Goal: Task Accomplishment & Management: Complete application form

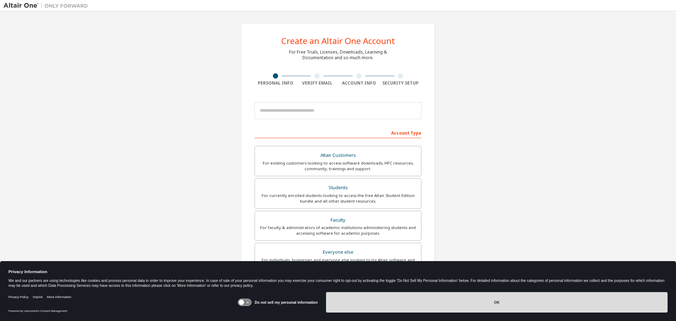
click at [395, 302] on button "OK" at bounding box center [496, 302] width 341 height 20
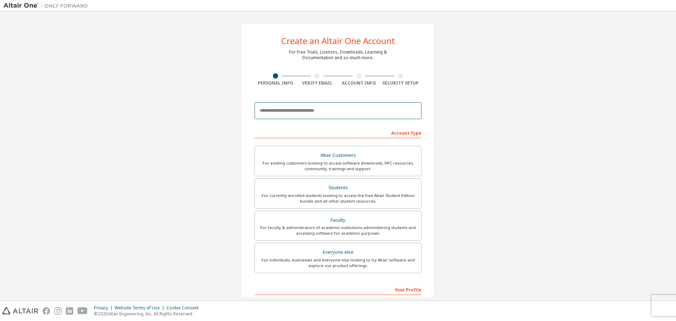
click at [320, 113] on input "email" at bounding box center [337, 110] width 167 height 17
click at [297, 109] on input "email" at bounding box center [337, 110] width 167 height 17
type input "**********"
click at [359, 166] on div "For existing customers looking to access software downloads, HPC resources, com…" at bounding box center [338, 165] width 158 height 11
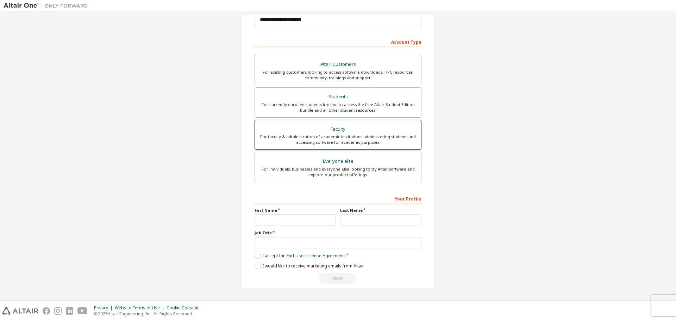
scroll to position [91, 0]
click at [319, 222] on input "text" at bounding box center [294, 220] width 81 height 12
type input "*******"
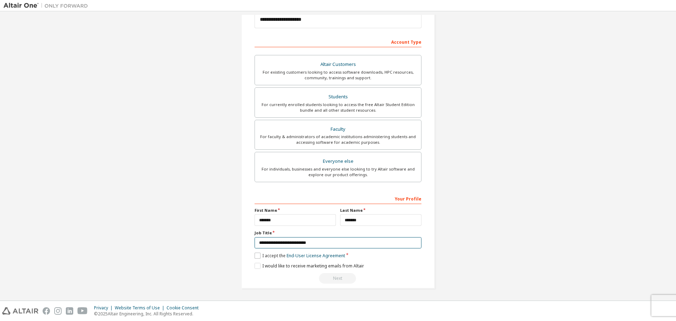
type input "**********"
click at [260, 254] on label "I accept the End-User License Agreement" at bounding box center [299, 255] width 90 height 6
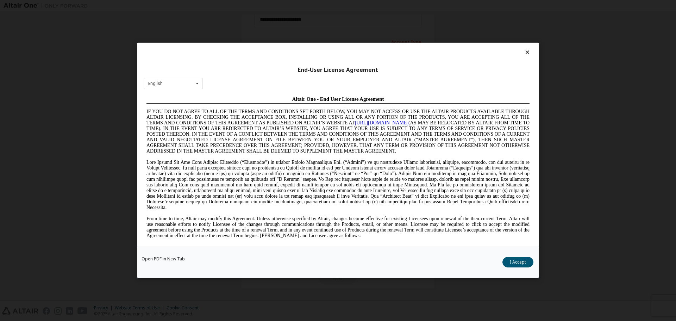
scroll to position [0, 0]
click at [509, 259] on button "I Accept" at bounding box center [517, 262] width 31 height 11
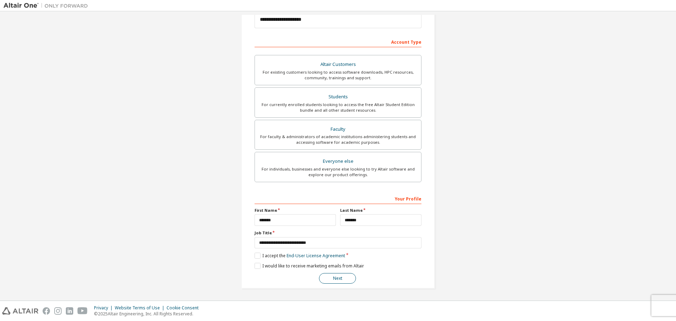
click at [339, 277] on button "Next" at bounding box center [337, 278] width 37 height 11
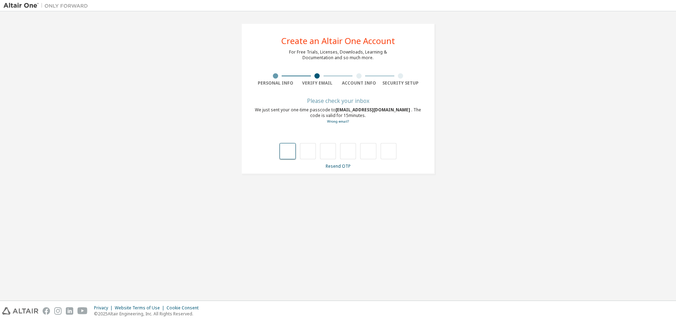
click at [285, 151] on input "text" at bounding box center [287, 151] width 16 height 16
type input "*"
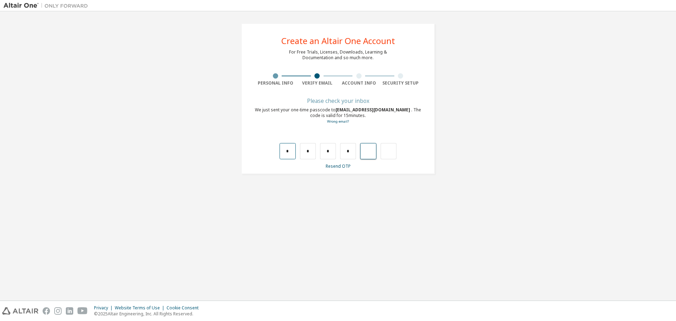
type input "*"
